Goal: Use online tool/utility: Utilize a website feature to perform a specific function

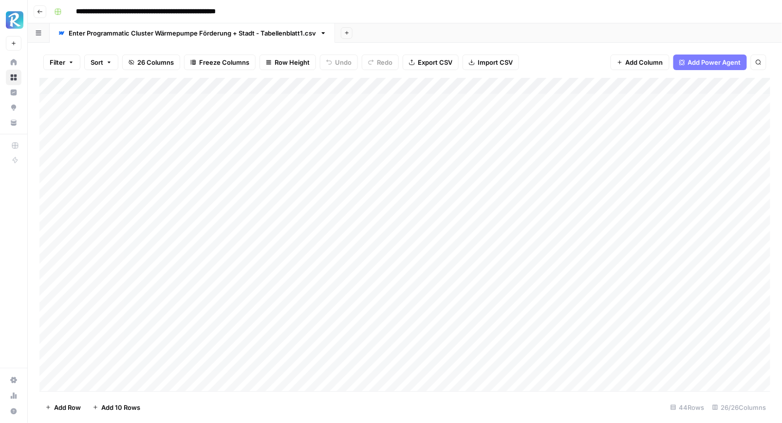
click at [177, 107] on div "Add Column" at bounding box center [405, 235] width 732 height 314
click at [176, 365] on div "Add Column" at bounding box center [405, 235] width 732 height 314
click at [317, 100] on div "Add Column" at bounding box center [405, 235] width 732 height 314
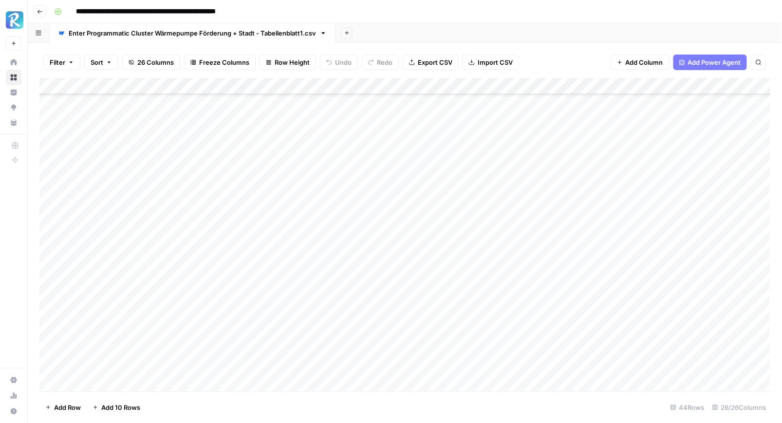
scroll to position [447, 0]
drag, startPoint x: 332, startPoint y: 104, endPoint x: 322, endPoint y: 366, distance: 261.8
click at [322, 366] on div "Add Column" at bounding box center [405, 235] width 732 height 314
click at [539, 55] on div "Filter Sort 26 Columns Freeze Columns Row Height Undo Redo Export CSV Import CS…" at bounding box center [404, 62] width 731 height 31
click at [364, 179] on div "Add Column" at bounding box center [405, 235] width 732 height 314
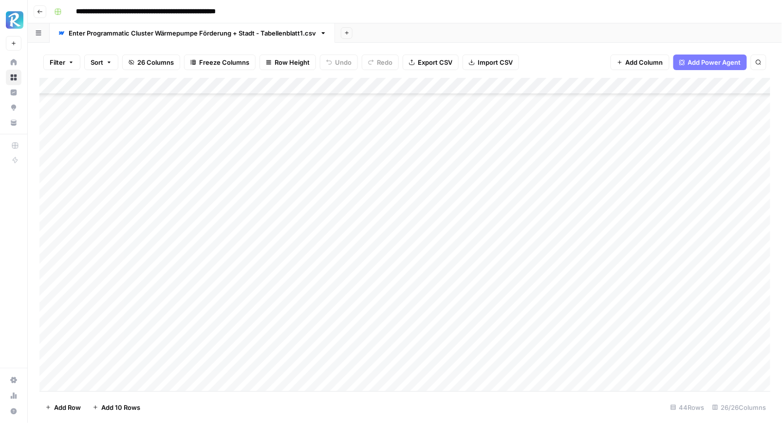
click at [116, 408] on span "Add 10 Rows" at bounding box center [120, 408] width 39 height 10
click at [163, 220] on div "Add Column" at bounding box center [405, 235] width 732 height 314
click at [330, 90] on div "Add Column" at bounding box center [405, 235] width 732 height 314
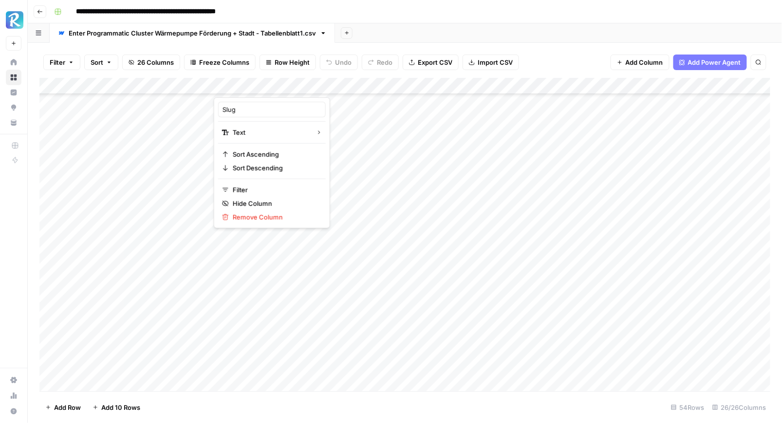
click at [342, 87] on div at bounding box center [293, 87] width 159 height 19
click at [368, 83] on div at bounding box center [293, 87] width 159 height 19
click at [291, 84] on div at bounding box center [293, 87] width 159 height 19
drag, startPoint x: 230, startPoint y: 82, endPoint x: 314, endPoint y: 84, distance: 83.3
click at [314, 84] on div at bounding box center [293, 87] width 159 height 19
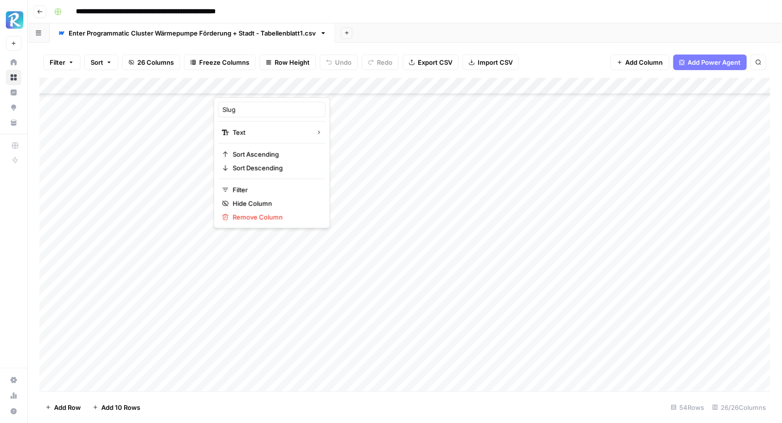
click at [367, 85] on div at bounding box center [293, 87] width 159 height 19
drag, startPoint x: 367, startPoint y: 85, endPoint x: 438, endPoint y: 90, distance: 71.3
click at [439, 90] on body "**********" at bounding box center [391, 211] width 782 height 423
click at [567, 54] on div "Filter Sort 26 Columns Freeze Columns Row Height Undo Redo Export CSV Import CS…" at bounding box center [404, 62] width 731 height 31
drag, startPoint x: 362, startPoint y: 85, endPoint x: 530, endPoint y: 98, distance: 167.7
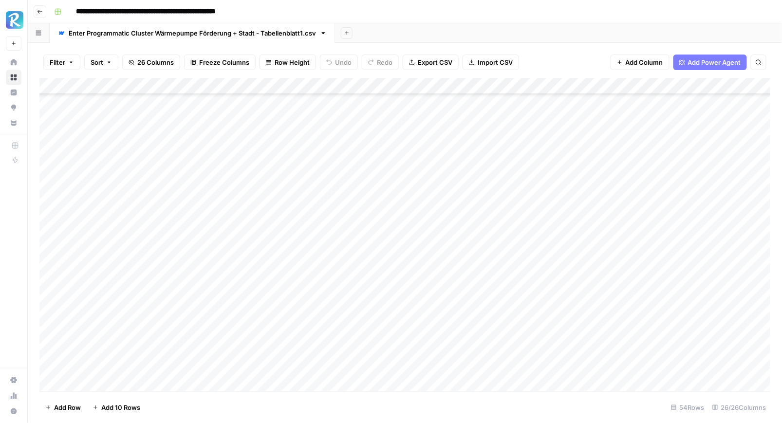
click at [530, 98] on div "Add Column" at bounding box center [405, 235] width 732 height 314
click at [429, 278] on div "Add Column" at bounding box center [405, 235] width 732 height 314
click at [153, 273] on div "Add Column" at bounding box center [405, 235] width 732 height 314
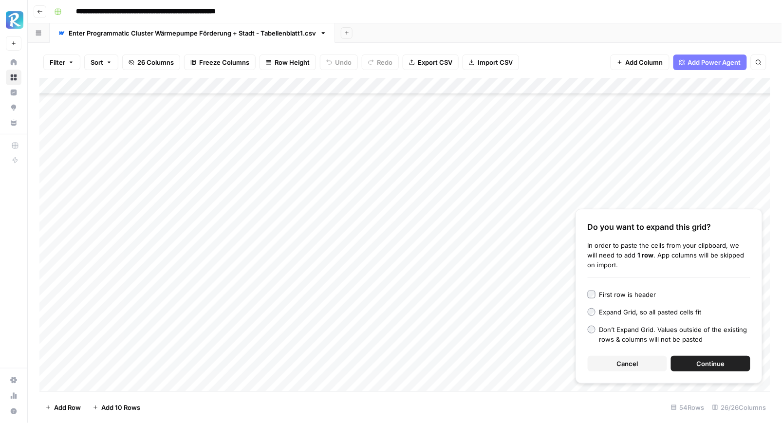
click at [705, 363] on span "Continue" at bounding box center [711, 364] width 28 height 10
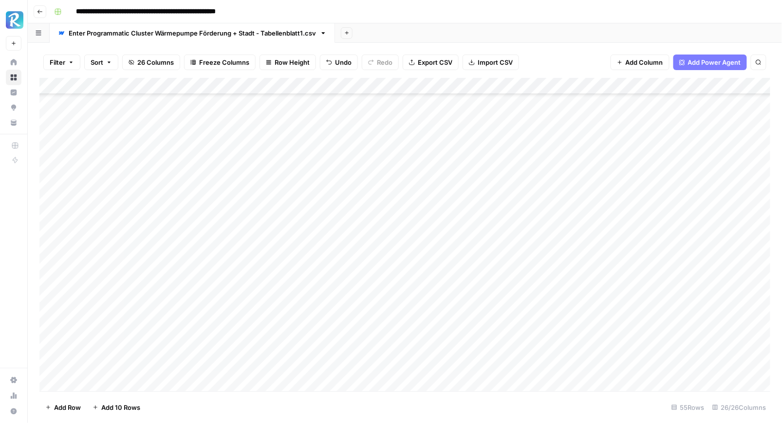
scroll to position [629, 0]
click at [139, 380] on div "Add Column" at bounding box center [405, 235] width 732 height 314
click at [279, 377] on div "Add Column" at bounding box center [405, 235] width 732 height 314
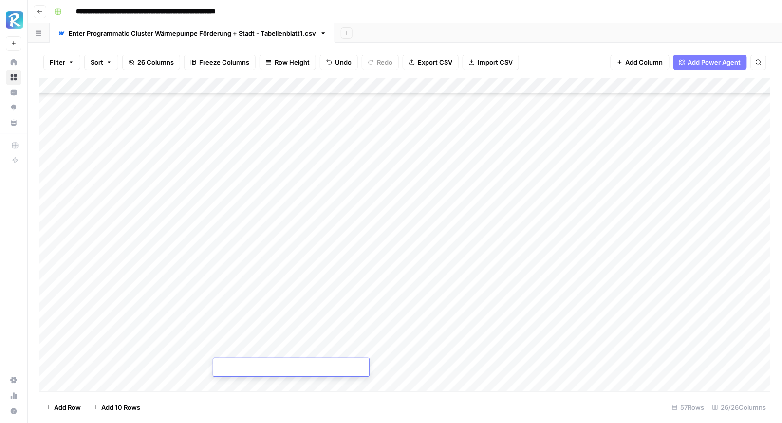
click at [156, 346] on div "Add Column" at bounding box center [405, 235] width 732 height 314
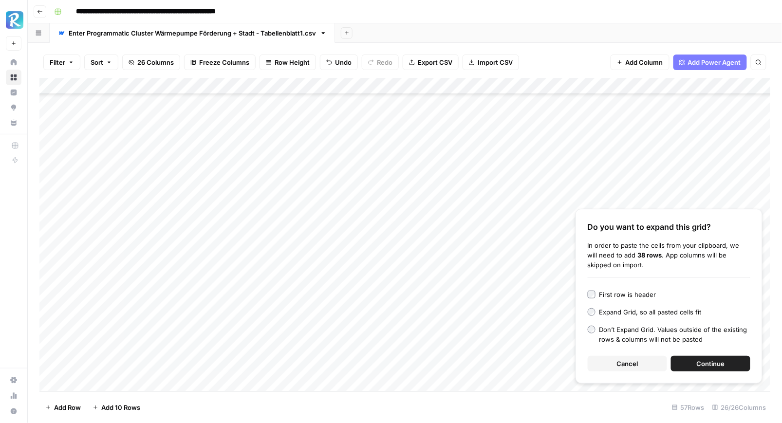
click at [722, 360] on span "Continue" at bounding box center [711, 364] width 28 height 10
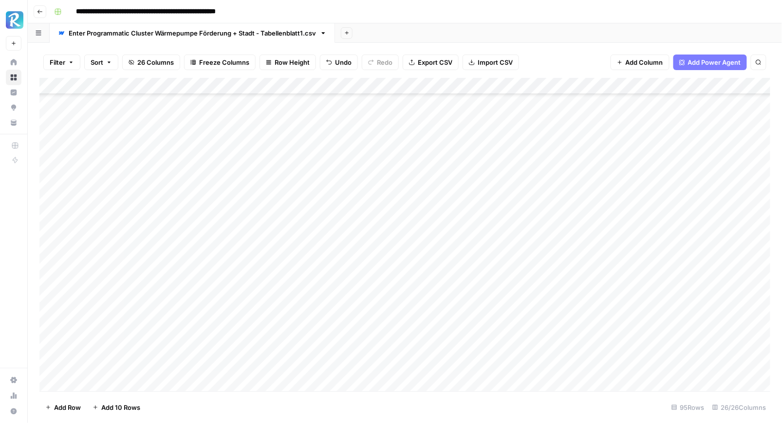
scroll to position [0, 0]
click at [208, 88] on div "Add Column" at bounding box center [405, 235] width 732 height 314
click at [585, 55] on div "Filter Sort 26 Columns Freeze Columns Row Height Undo Redo Export CSV Import CS…" at bounding box center [404, 62] width 731 height 31
click at [505, 37] on div "Add Sheet" at bounding box center [558, 32] width 447 height 19
click at [556, 47] on div "Filter Sort 26 Columns Freeze Columns Row Height Undo Redo Export CSV Import CS…" at bounding box center [404, 62] width 731 height 31
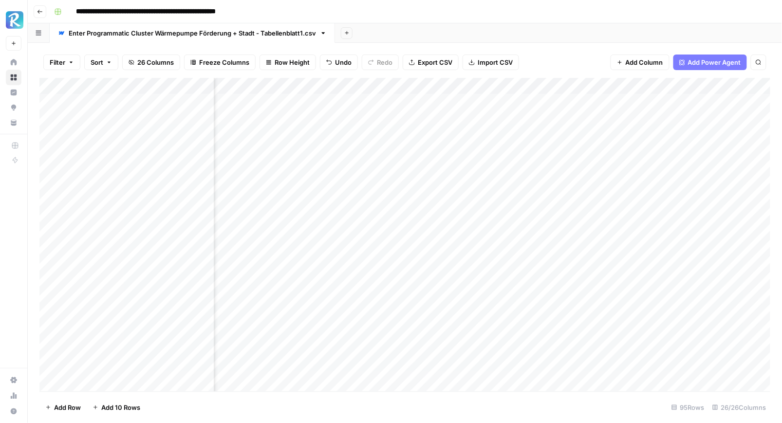
scroll to position [0, 369]
click at [540, 56] on div "Filter Sort 26 Columns Freeze Columns Row Height Undo Redo Export CSV Import CS…" at bounding box center [404, 62] width 731 height 31
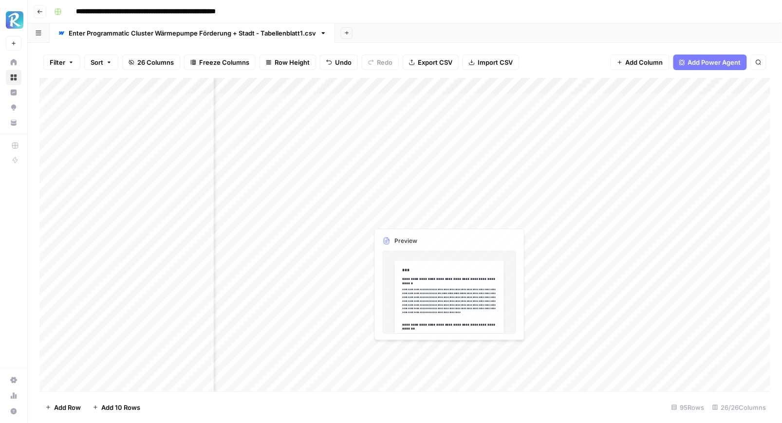
scroll to position [0, 923]
